Goal: Subscribe to service/newsletter: Subscribe to service/newsletter

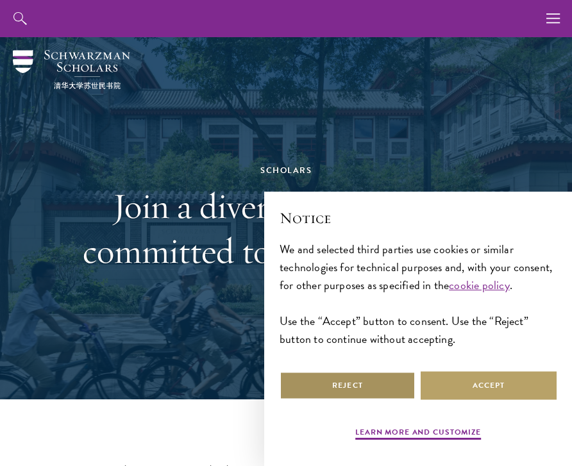
click at [391, 389] on button "Reject" at bounding box center [348, 385] width 136 height 29
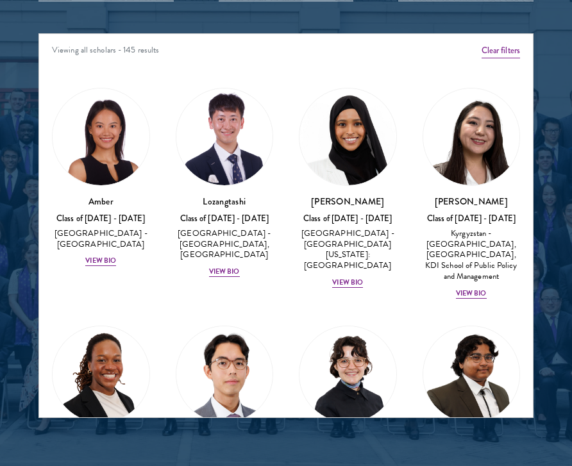
click at [123, 47] on div "Viewing all scholars - 145 results" at bounding box center [286, 52] width 494 height 36
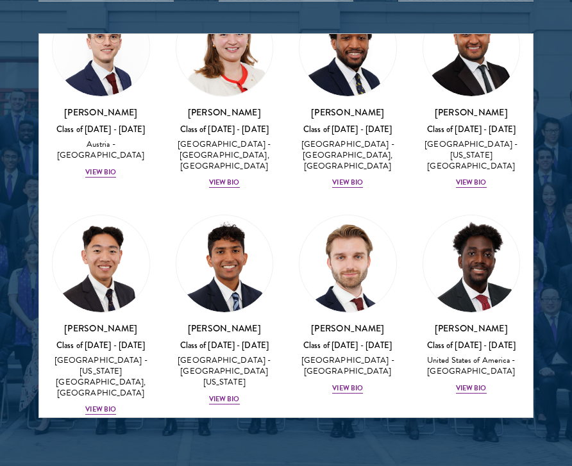
scroll to position [6694, 0]
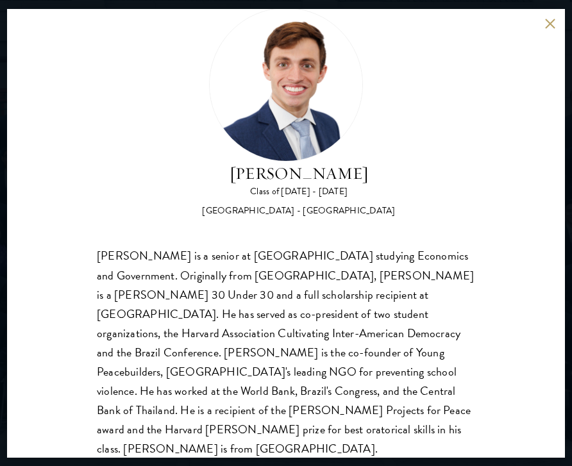
scroll to position [1672, 0]
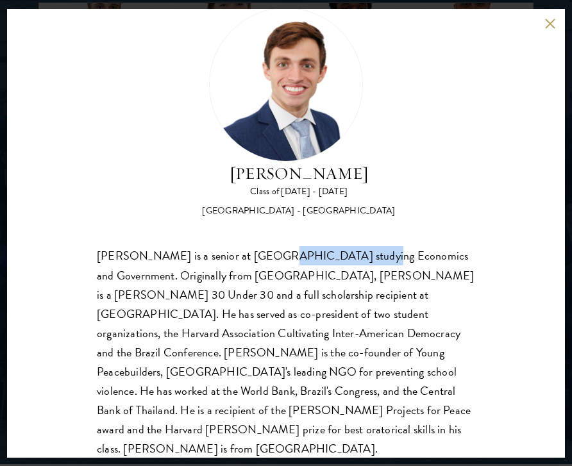
drag, startPoint x: 257, startPoint y: 254, endPoint x: 341, endPoint y: 255, distance: 84.7
click at [341, 255] on div "[PERSON_NAME] is a senior at [GEOGRAPHIC_DATA] studying Economics and Governmen…" at bounding box center [286, 352] width 379 height 212
click at [259, 214] on div "[GEOGRAPHIC_DATA] - [GEOGRAPHIC_DATA]" at bounding box center [298, 211] width 193 height 13
click at [333, 244] on div "[PERSON_NAME] Class of [DATE] - [DATE] [GEOGRAPHIC_DATA] - [GEOGRAPHIC_DATA] [P…" at bounding box center [286, 234] width 379 height 452
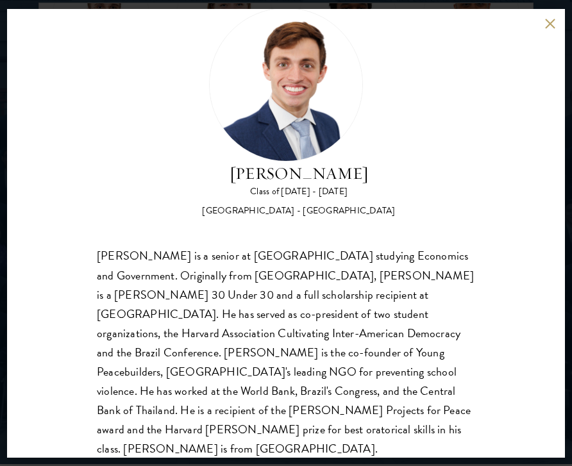
click at [550, 22] on button at bounding box center [550, 24] width 11 height 11
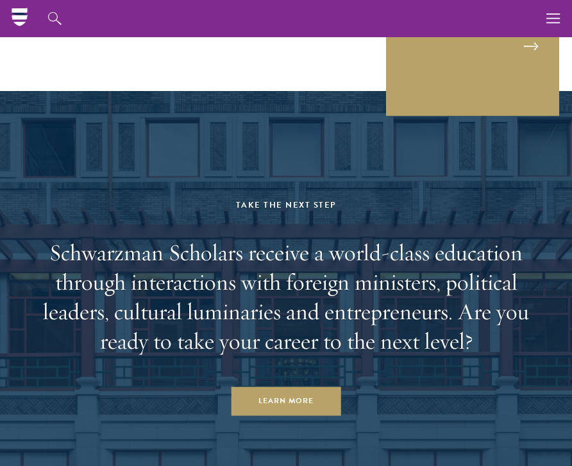
scroll to position [4663, 0]
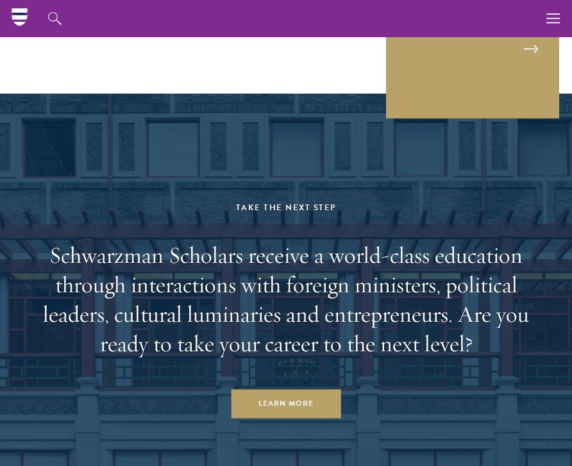
click at [360, 293] on h2 "Schwarzman Scholars receive a world-class education through interactions with f…" at bounding box center [285, 300] width 495 height 118
click at [360, 294] on h2 "Schwarzman Scholars receive a world-class education through interactions with f…" at bounding box center [285, 300] width 495 height 118
click at [373, 290] on h2 "Schwarzman Scholars receive a world-class education through interactions with f…" at bounding box center [285, 300] width 495 height 118
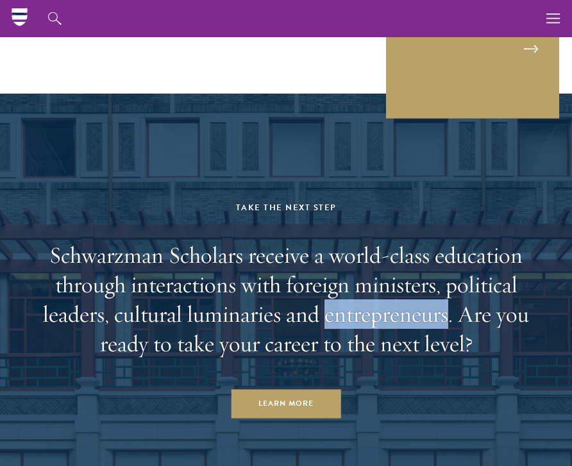
click at [373, 290] on h2 "Schwarzman Scholars receive a world-class education through interactions with f…" at bounding box center [285, 300] width 495 height 118
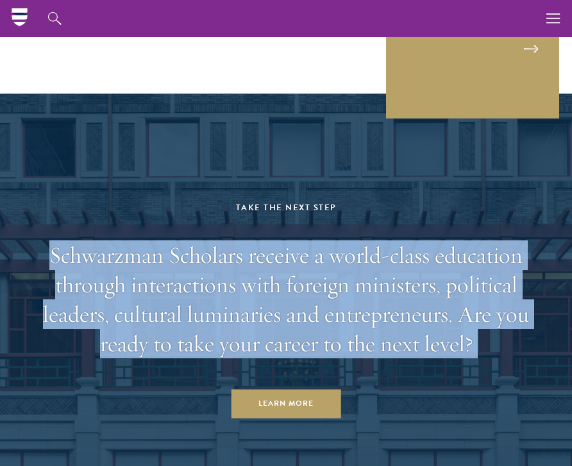
click at [373, 290] on h2 "Schwarzman Scholars receive a world-class education through interactions with f…" at bounding box center [285, 300] width 495 height 118
click at [395, 290] on h2 "Schwarzman Scholars receive a world-class education through interactions with f…" at bounding box center [285, 300] width 495 height 118
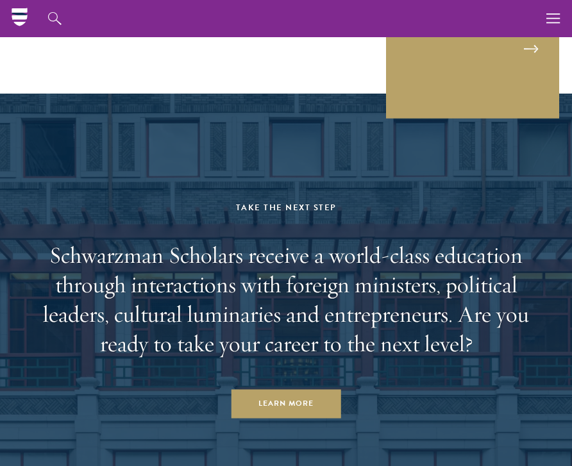
click at [395, 290] on h2 "Schwarzman Scholars receive a world-class education through interactions with f…" at bounding box center [285, 300] width 495 height 118
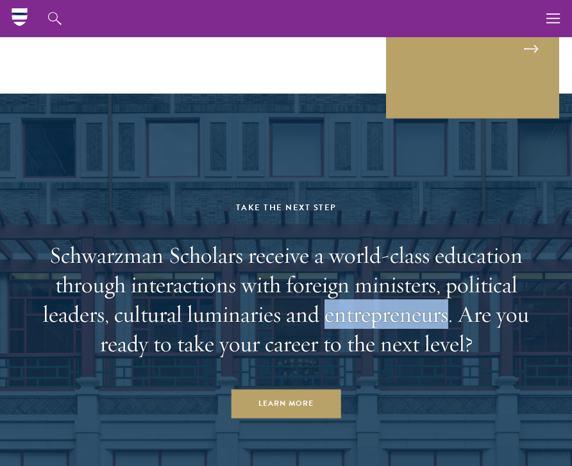
click at [395, 290] on h2 "Schwarzman Scholars receive a world-class education through interactions with f…" at bounding box center [285, 300] width 495 height 118
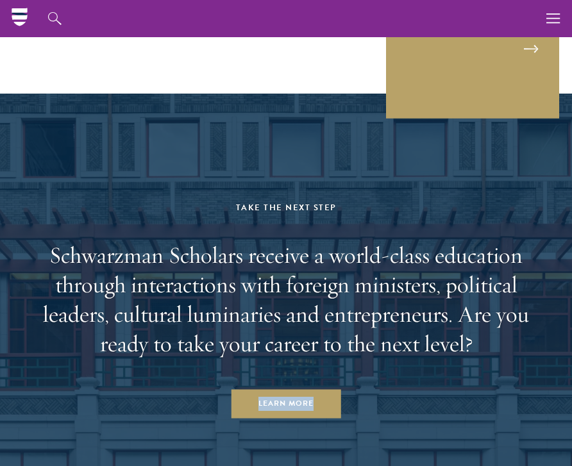
click at [358, 275] on h2 "Schwarzman Scholars receive a world-class education through interactions with f…" at bounding box center [285, 300] width 495 height 118
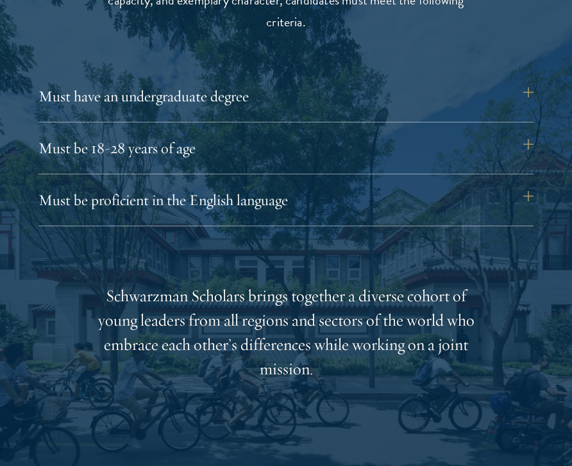
scroll to position [1682, 0]
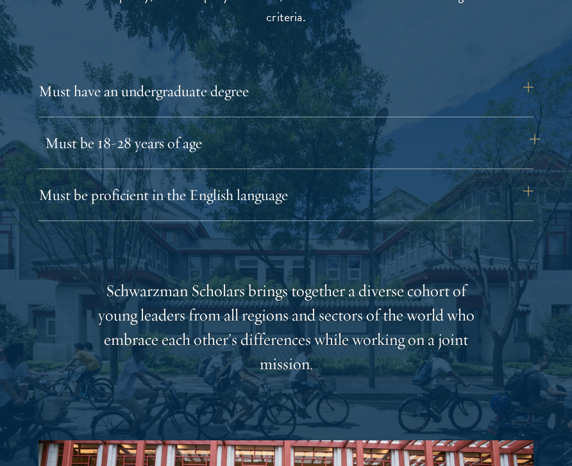
click at [303, 145] on button "Must be 18-28 years of age" at bounding box center [292, 143] width 495 height 31
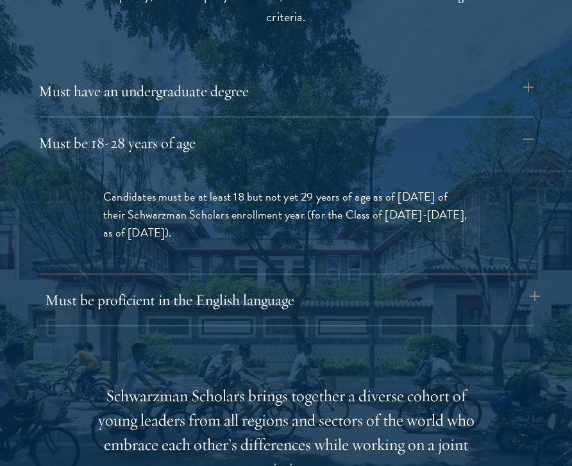
click at [262, 294] on button "Must be proficient in the English language" at bounding box center [292, 300] width 495 height 31
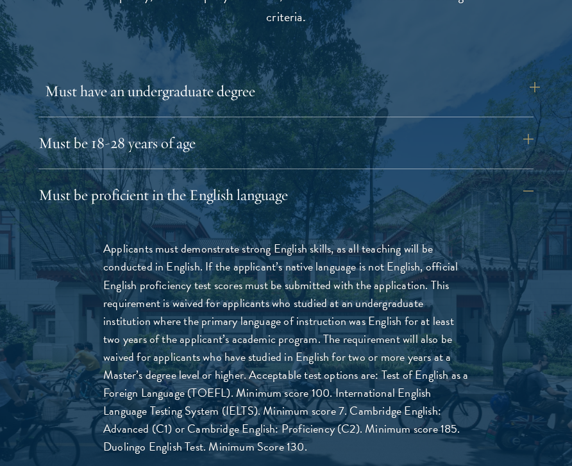
click at [295, 86] on button "Must have an undergraduate degree" at bounding box center [292, 91] width 495 height 31
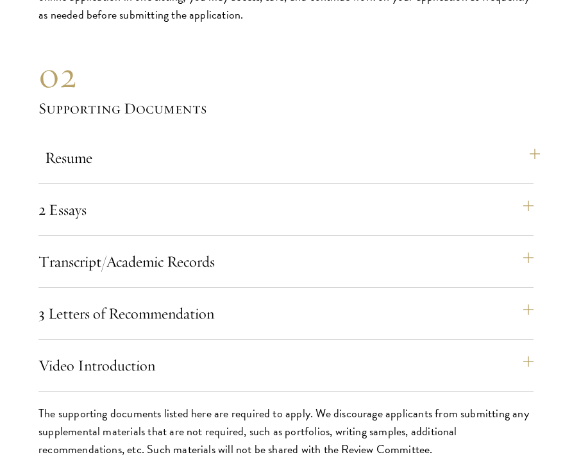
scroll to position [3940, 0]
click at [168, 152] on button "Resume" at bounding box center [292, 157] width 495 height 31
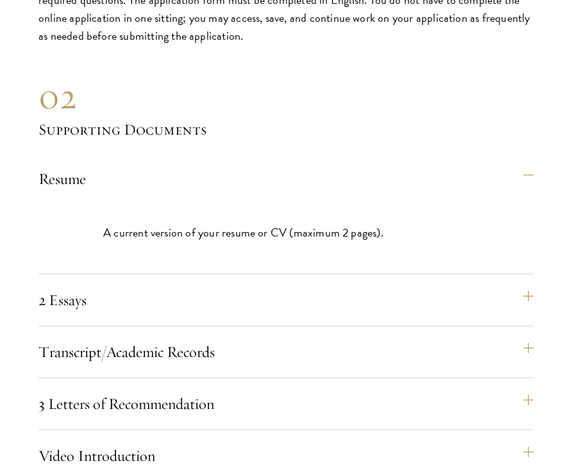
scroll to position [3755, 0]
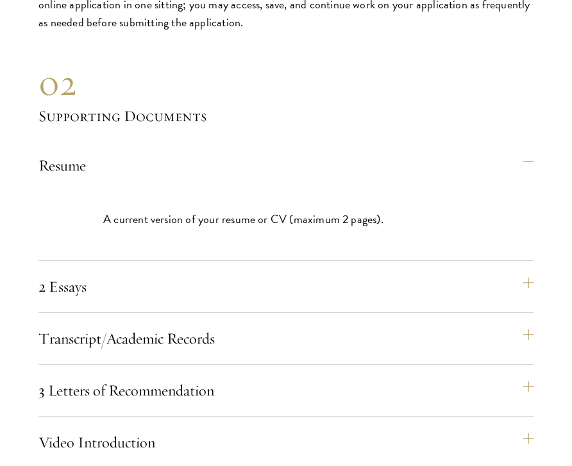
click at [260, 211] on p "A current version of your resume or CV (maximum 2 pages)." at bounding box center [286, 219] width 366 height 18
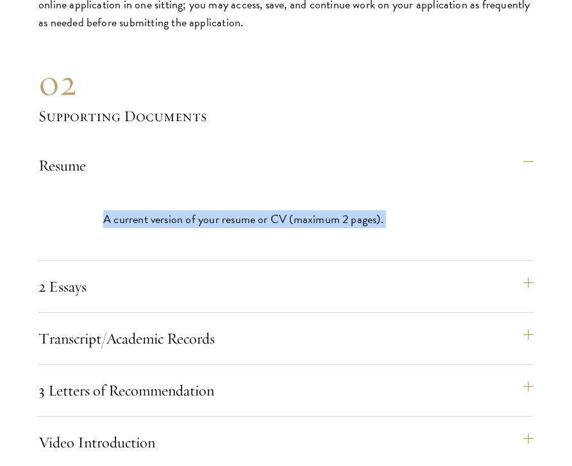
click at [260, 211] on p "A current version of your resume or CV (maximum 2 pages)." at bounding box center [286, 219] width 366 height 18
click at [353, 211] on p "A current version of your resume or CV (maximum 2 pages)." at bounding box center [286, 219] width 366 height 18
click at [370, 210] on p "A current version of your resume or CV (maximum 2 pages)." at bounding box center [286, 219] width 366 height 18
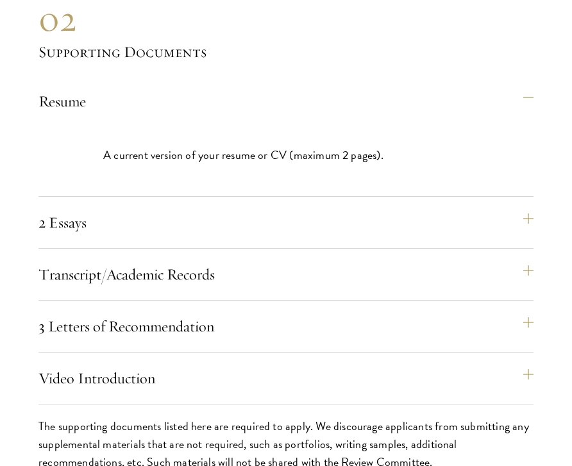
scroll to position [3821, 0]
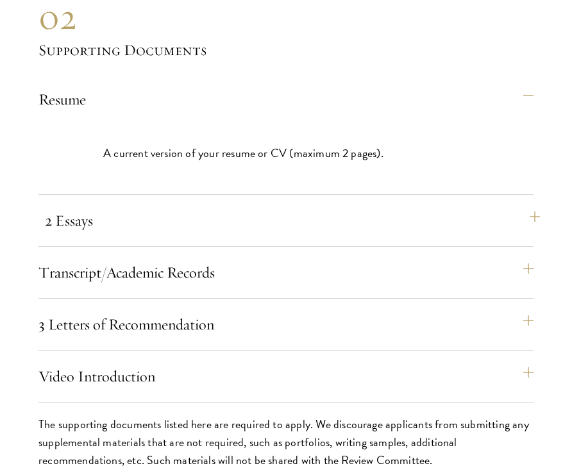
click at [207, 216] on button "2 Essays" at bounding box center [292, 220] width 495 height 31
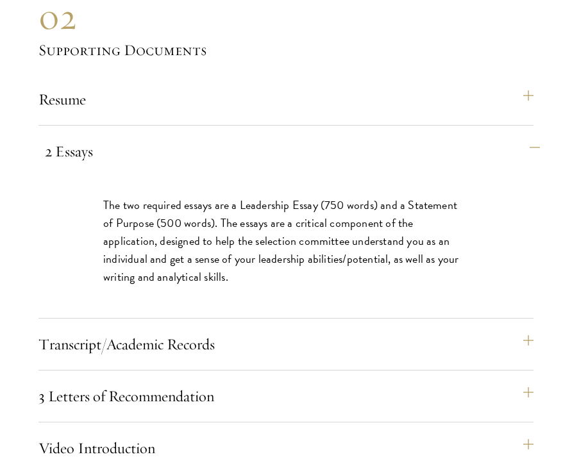
click at [207, 216] on p "The two required essays are a Leadership Essay (750 words) and a Statement of P…" at bounding box center [286, 241] width 366 height 90
click at [196, 226] on p "The two required essays are a Leadership Essay (750 words) and a Statement of P…" at bounding box center [286, 241] width 366 height 90
drag, startPoint x: 101, startPoint y: 195, endPoint x: 238, endPoint y: 198, distance: 136.7
click at [238, 198] on div "The two required essays are a Leadership Essay (750 words) and a Statement of P…" at bounding box center [286, 247] width 443 height 141
click at [276, 196] on p "The two required essays are a Leadership Essay (750 words) and a Statement of P…" at bounding box center [286, 241] width 366 height 90
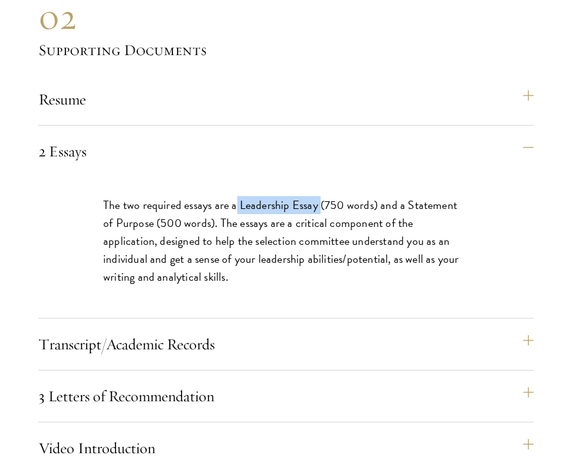
drag, startPoint x: 237, startPoint y: 194, endPoint x: 320, endPoint y: 193, distance: 82.8
click at [320, 196] on p "The two required essays are a Leadership Essay (750 words) and a Statement of P…" at bounding box center [286, 241] width 366 height 90
click at [321, 196] on p "The two required essays are a Leadership Essay (750 words) and a Statement of P…" at bounding box center [286, 241] width 366 height 90
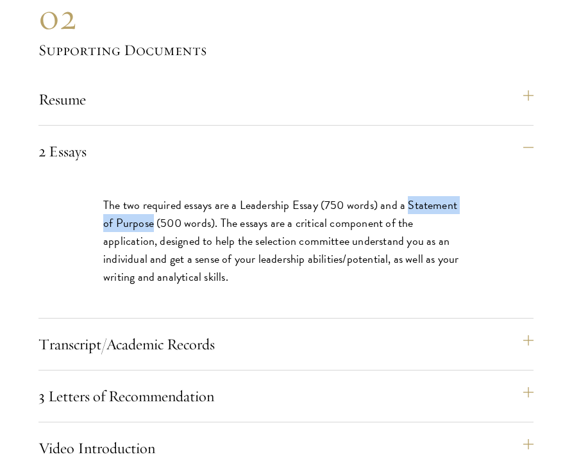
drag, startPoint x: 406, startPoint y: 195, endPoint x: 139, endPoint y: 212, distance: 268.0
click at [139, 212] on p "The two required essays are a Leadership Essay (750 words) and a Statement of P…" at bounding box center [286, 241] width 366 height 90
click at [132, 216] on p "The two required essays are a Leadership Essay (750 words) and a Statement of P…" at bounding box center [286, 241] width 366 height 90
drag, startPoint x: 139, startPoint y: 214, endPoint x: 405, endPoint y: 194, distance: 267.6
click at [405, 196] on p "The two required essays are a Leadership Essay (750 words) and a Statement of P…" at bounding box center [286, 241] width 366 height 90
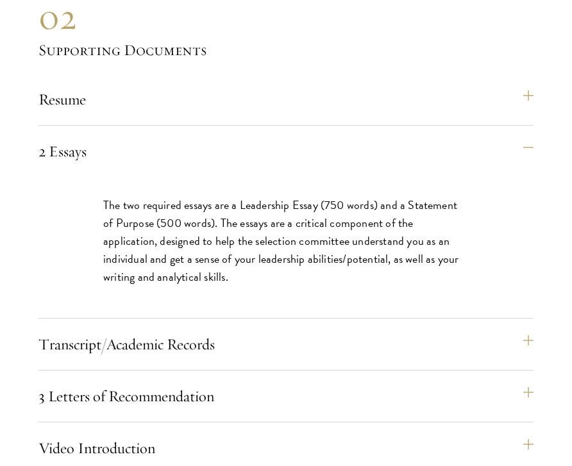
click at [241, 217] on p "The two required essays are a Leadership Essay (750 words) and a Statement of P…" at bounding box center [286, 241] width 366 height 90
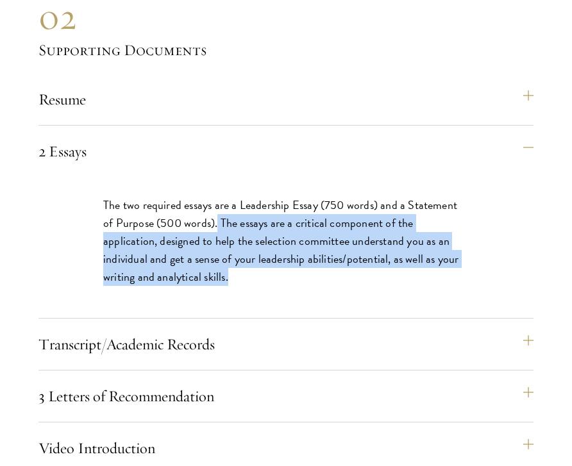
drag, startPoint x: 205, startPoint y: 212, endPoint x: 186, endPoint y: 266, distance: 57.0
click at [186, 266] on p "The two required essays are a Leadership Essay (750 words) and a Statement of P…" at bounding box center [286, 241] width 366 height 90
drag, startPoint x: 182, startPoint y: 268, endPoint x: 210, endPoint y: 212, distance: 62.5
click at [210, 212] on p "The two required essays are a Leadership Essay (750 words) and a Statement of P…" at bounding box center [286, 241] width 366 height 90
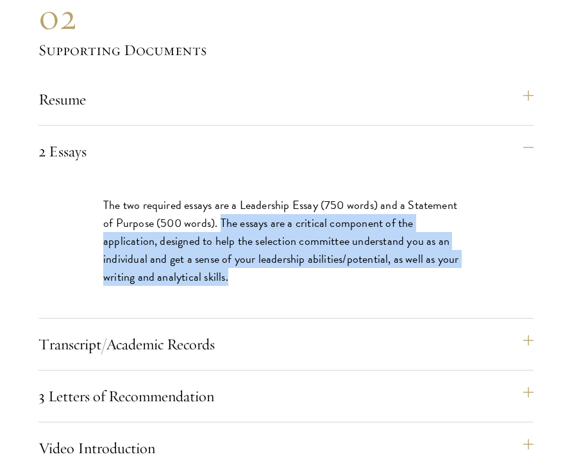
click at [209, 207] on p "The two required essays are a Leadership Essay (750 words) and a Statement of P…" at bounding box center [286, 241] width 366 height 90
drag, startPoint x: 209, startPoint y: 207, endPoint x: 171, endPoint y: 266, distance: 70.5
click at [171, 266] on p "The two required essays are a Leadership Essay (750 words) and a Statement of P…" at bounding box center [286, 241] width 366 height 90
click at [282, 212] on p "The two required essays are a Leadership Essay (750 words) and a Statement of P…" at bounding box center [286, 241] width 366 height 90
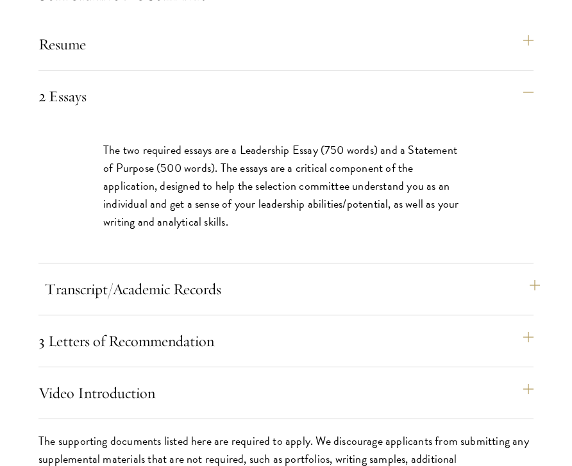
scroll to position [3877, 0]
click at [235, 278] on button "Transcript/Academic Records" at bounding box center [292, 288] width 495 height 31
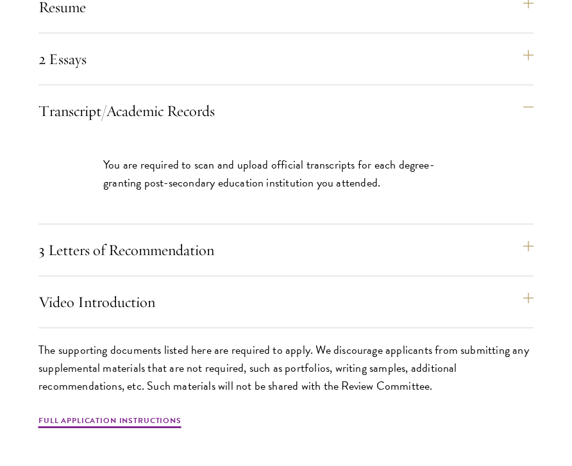
scroll to position [3923, 0]
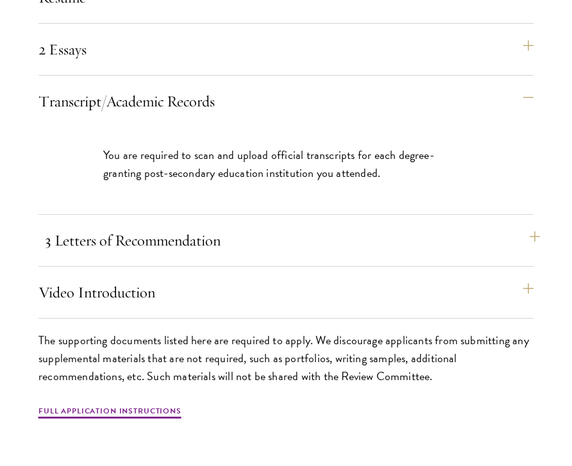
click at [235, 227] on button "3 Letters of Recommendation" at bounding box center [292, 240] width 495 height 31
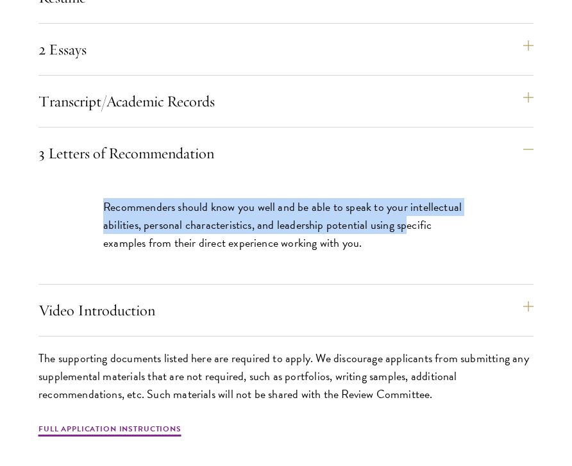
drag, startPoint x: 105, startPoint y: 196, endPoint x: 404, endPoint y: 221, distance: 300.0
click at [404, 221] on p "Recommenders should know you well and be able to speak to your intellectual abi…" at bounding box center [286, 225] width 366 height 54
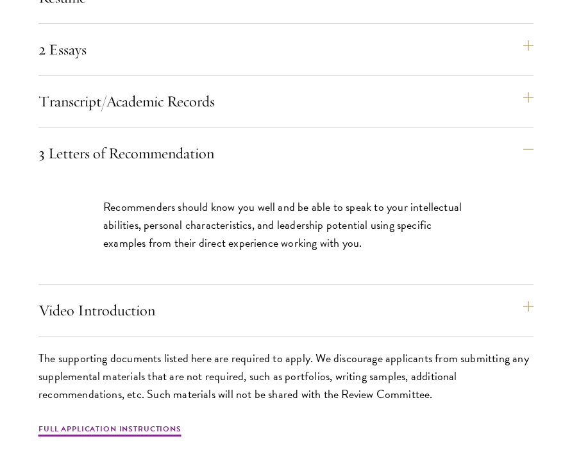
click at [315, 238] on p "Recommenders should know you well and be able to speak to your intellectual abi…" at bounding box center [286, 225] width 366 height 54
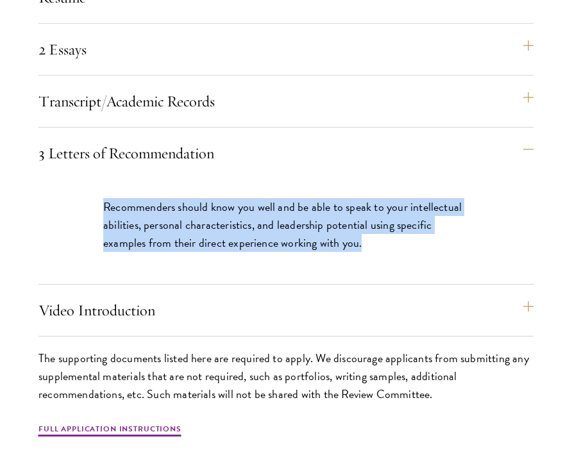
drag, startPoint x: 373, startPoint y: 229, endPoint x: 99, endPoint y: 184, distance: 278.2
click at [99, 184] on div "Recommenders should know you well and be able to speak to your intellectual abi…" at bounding box center [286, 231] width 443 height 105
drag, startPoint x: 105, startPoint y: 194, endPoint x: 374, endPoint y: 239, distance: 273.2
click at [377, 241] on p "Recommenders should know you well and be able to speak to your intellectual abi…" at bounding box center [286, 225] width 366 height 54
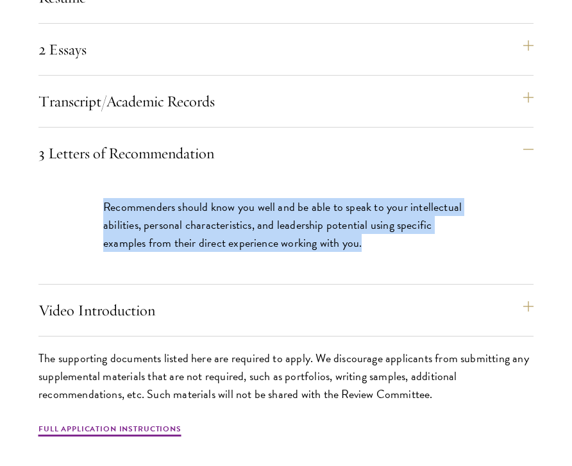
click at [374, 239] on p "Recommenders should know you well and be able to speak to your intellectual abi…" at bounding box center [286, 225] width 366 height 54
drag, startPoint x: 358, startPoint y: 236, endPoint x: 108, endPoint y: 195, distance: 252.9
click at [108, 198] on p "Recommenders should know you well and be able to speak to your intellectual abi…" at bounding box center [286, 225] width 366 height 54
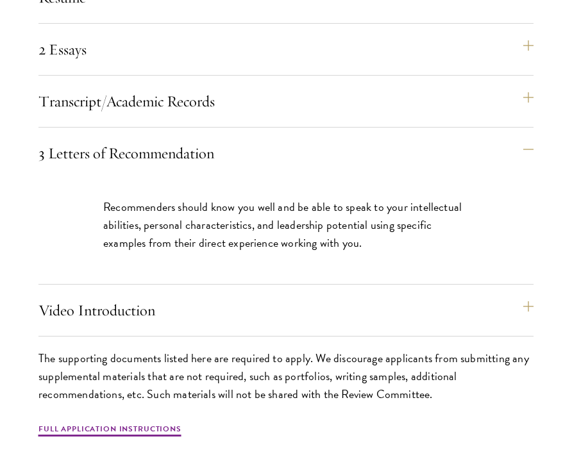
click at [130, 198] on p "Recommenders should know you well and be able to speak to your intellectual abi…" at bounding box center [286, 225] width 366 height 54
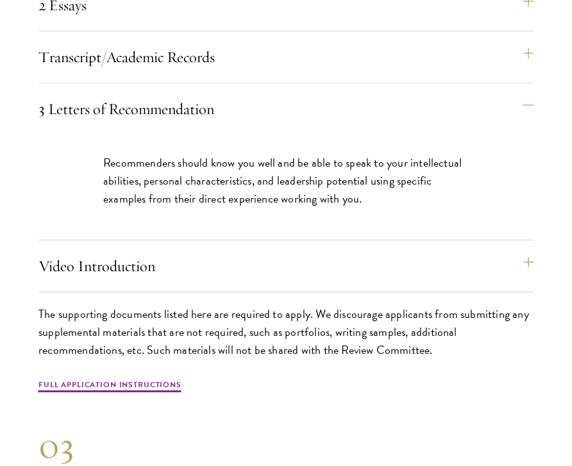
scroll to position [3967, 0]
click at [157, 262] on button "Video Introduction" at bounding box center [292, 266] width 495 height 31
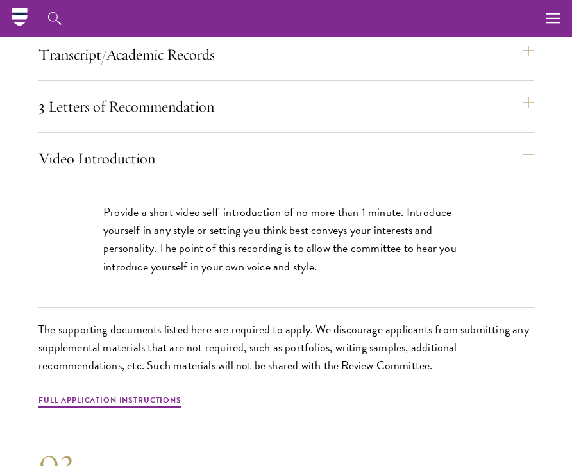
scroll to position [3969, 0]
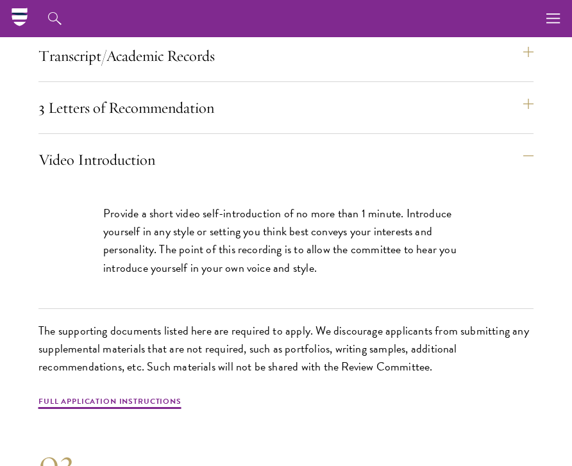
click at [372, 205] on p "Provide a short video self-introduction of no more than 1 minute. Introduce you…" at bounding box center [286, 241] width 366 height 72
click at [423, 205] on p "Provide a short video self-introduction of no more than 1 minute. Introduce you…" at bounding box center [286, 241] width 366 height 72
click at [137, 226] on p "Provide a short video self-introduction of no more than 1 minute. Introduce you…" at bounding box center [286, 241] width 366 height 72
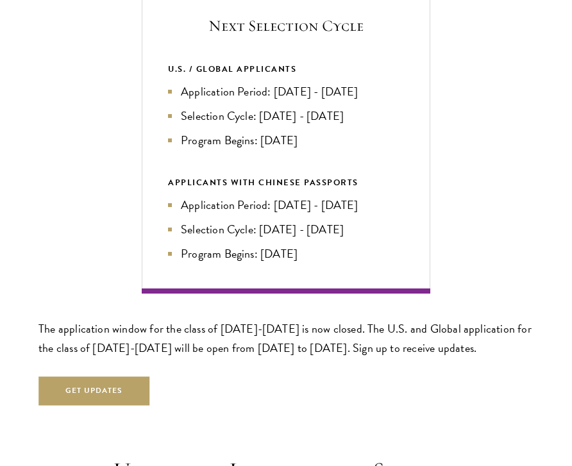
scroll to position [2572, 0]
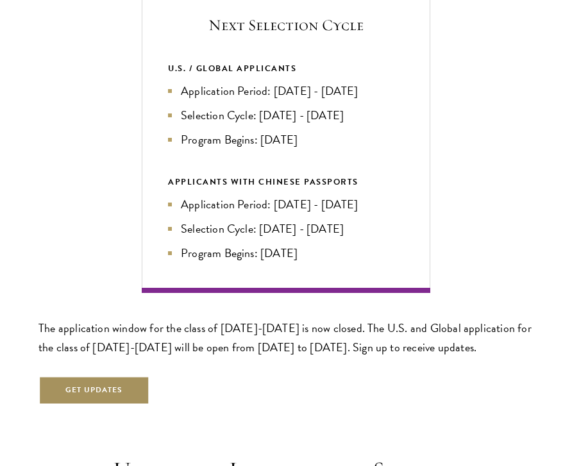
click at [115, 380] on button "Get Updates" at bounding box center [94, 391] width 112 height 29
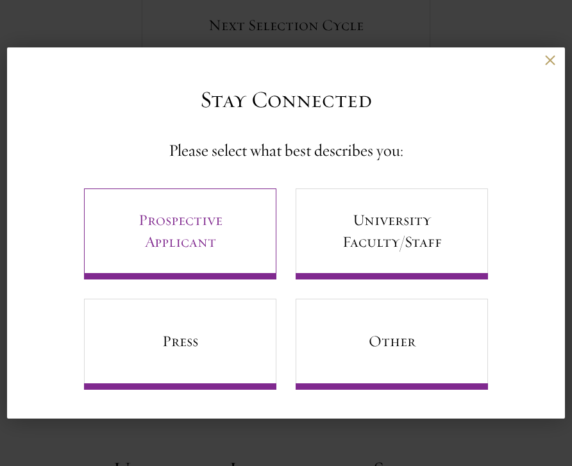
click at [212, 229] on link "Prospective Applicant" at bounding box center [180, 234] width 192 height 91
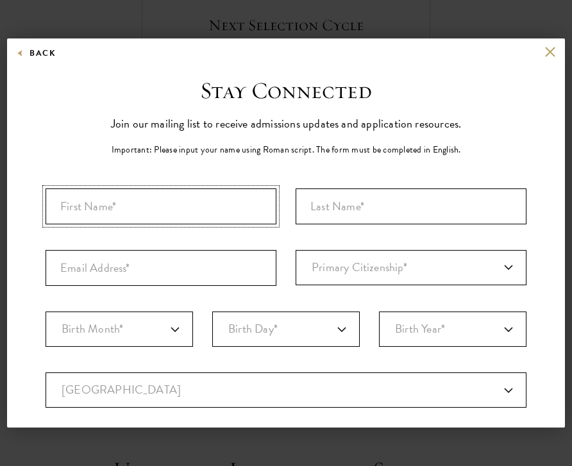
click at [225, 205] on input "First Name*" at bounding box center [161, 207] width 231 height 36
type input "Joschua"
click at [410, 209] on input "Last Name (Family Name)*" at bounding box center [411, 207] width 231 height 36
type input "Prieß"
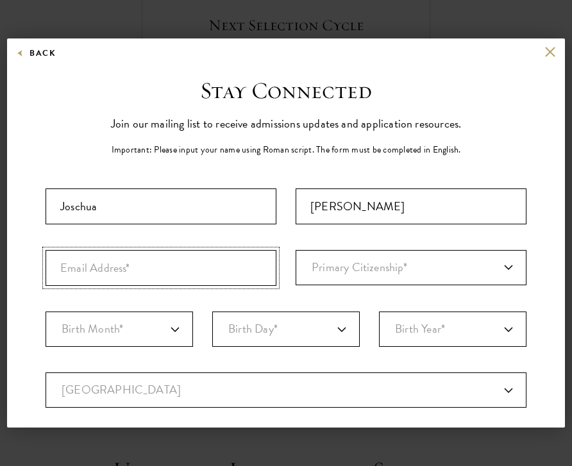
click at [238, 251] on input "Email Address*" at bounding box center [161, 268] width 231 height 36
type input "joschua.priess@gmail.com"
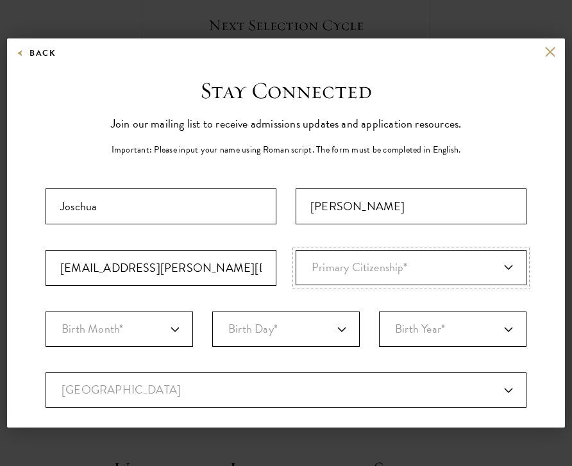
select select "GM"
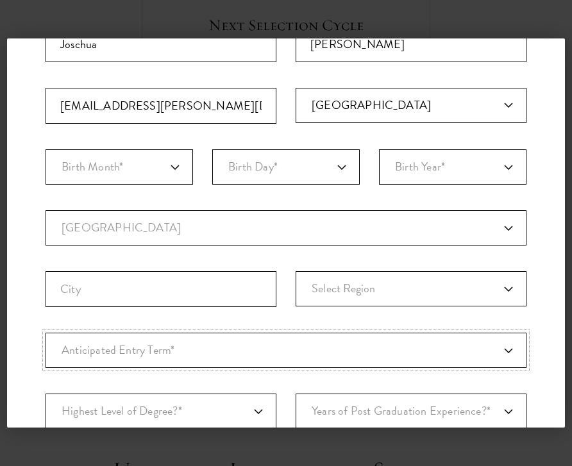
scroll to position [145, 0]
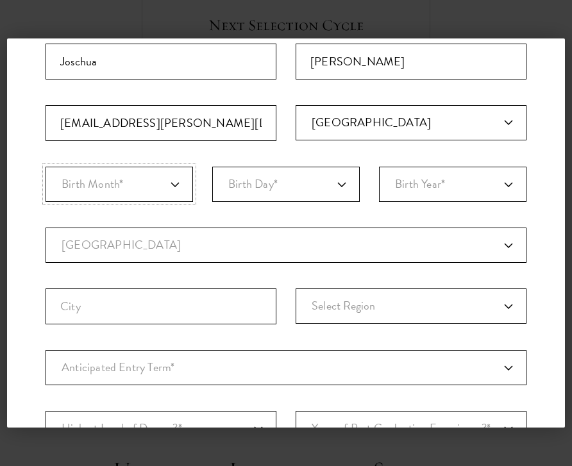
select select "03"
select select "04"
select select "2002"
select select "GM"
select select
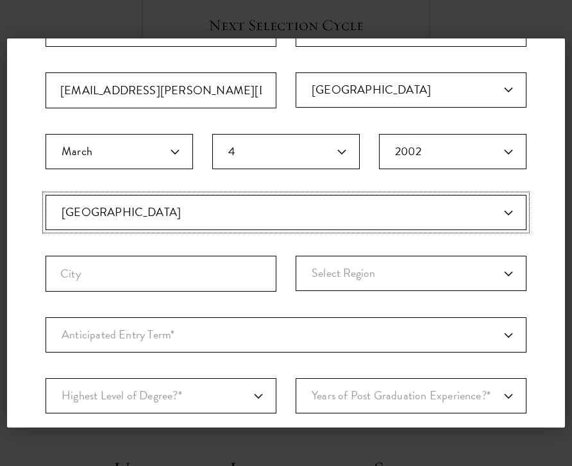
scroll to position [185, 0]
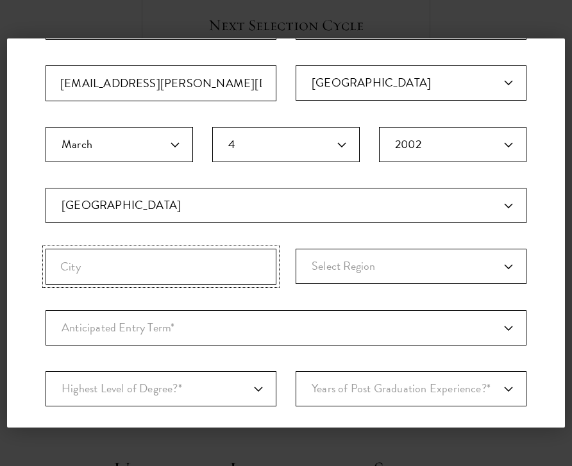
click at [198, 267] on input "City" at bounding box center [161, 267] width 231 height 36
type input "Hamburg"
select select "Hamburg"
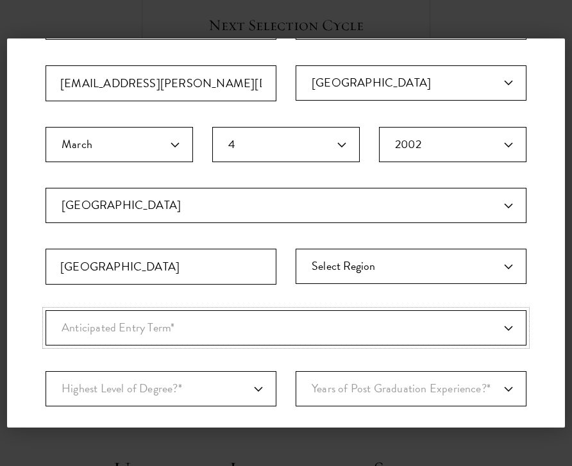
select select "a6790467-ebe7-4045-a56a-66c1cae98076"
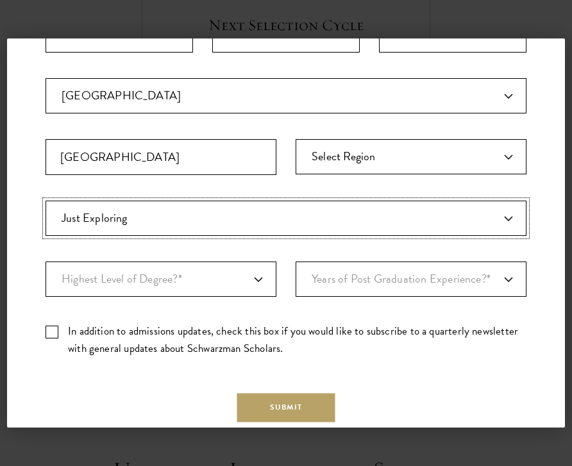
scroll to position [296, 0]
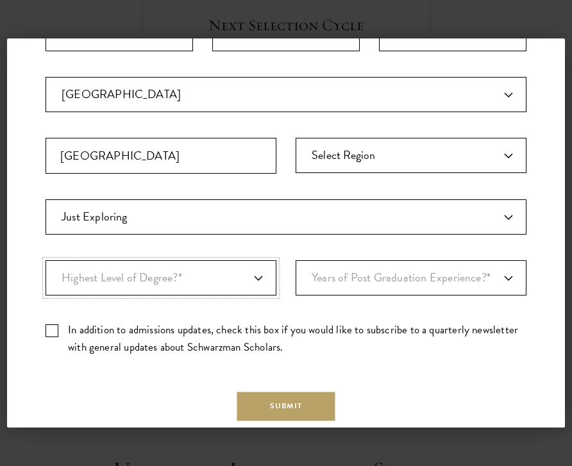
select select "bf44f490-31e9-4d16-b1d2-df861e7933aa"
select select "1"
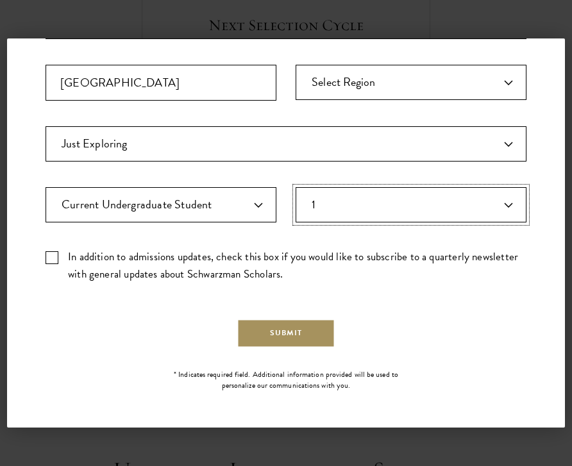
scroll to position [368, 0]
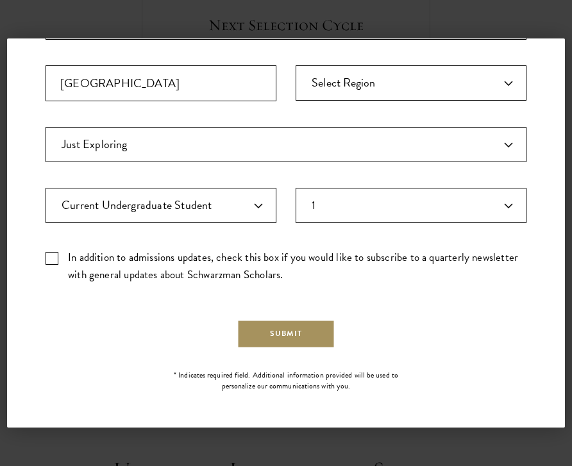
click at [279, 332] on button "Submit" at bounding box center [286, 333] width 98 height 29
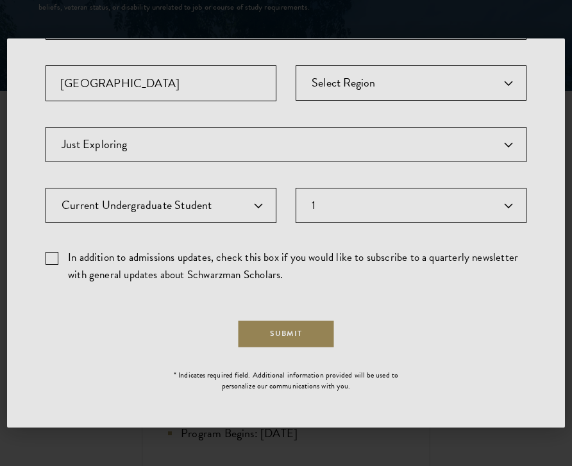
scroll to position [0, 0]
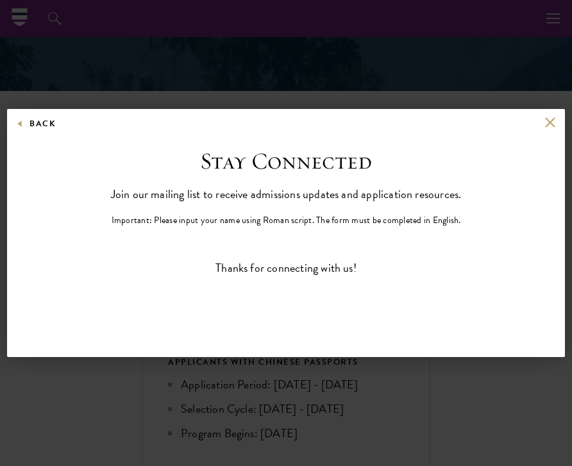
click at [554, 122] on button at bounding box center [550, 122] width 11 height 11
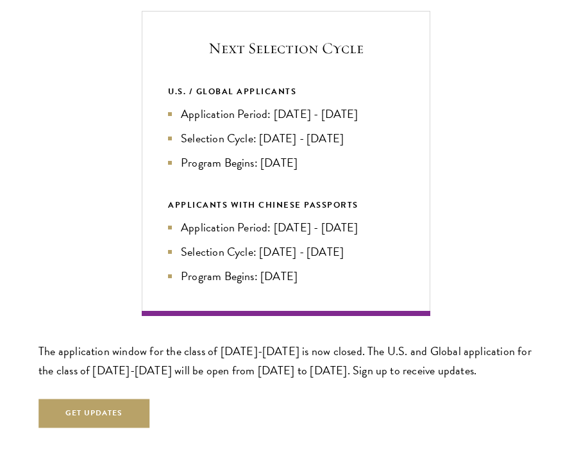
scroll to position [2551, 0]
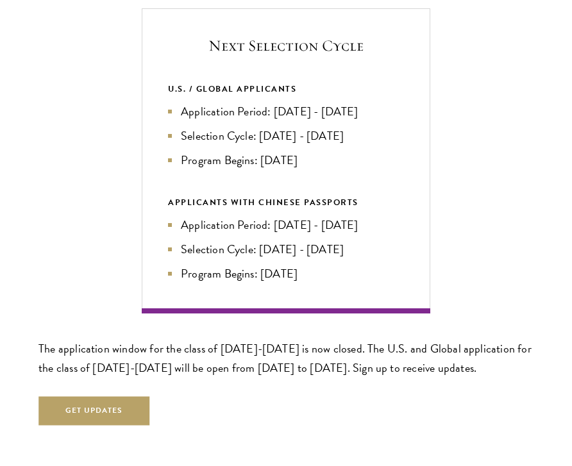
click at [217, 327] on div "Next Selection Cycle U.S. / GLOBAL APPLICANTS Application Period: Apr 2026 - Se…" at bounding box center [285, 217] width 495 height 418
drag, startPoint x: 259, startPoint y: 154, endPoint x: 320, endPoint y: 153, distance: 61.6
click at [321, 153] on li "Program Begins: Aug 2027" at bounding box center [286, 160] width 236 height 18
click at [320, 153] on li "Program Begins: Aug 2027" at bounding box center [286, 160] width 236 height 18
